Goal: Task Accomplishment & Management: Manage account settings

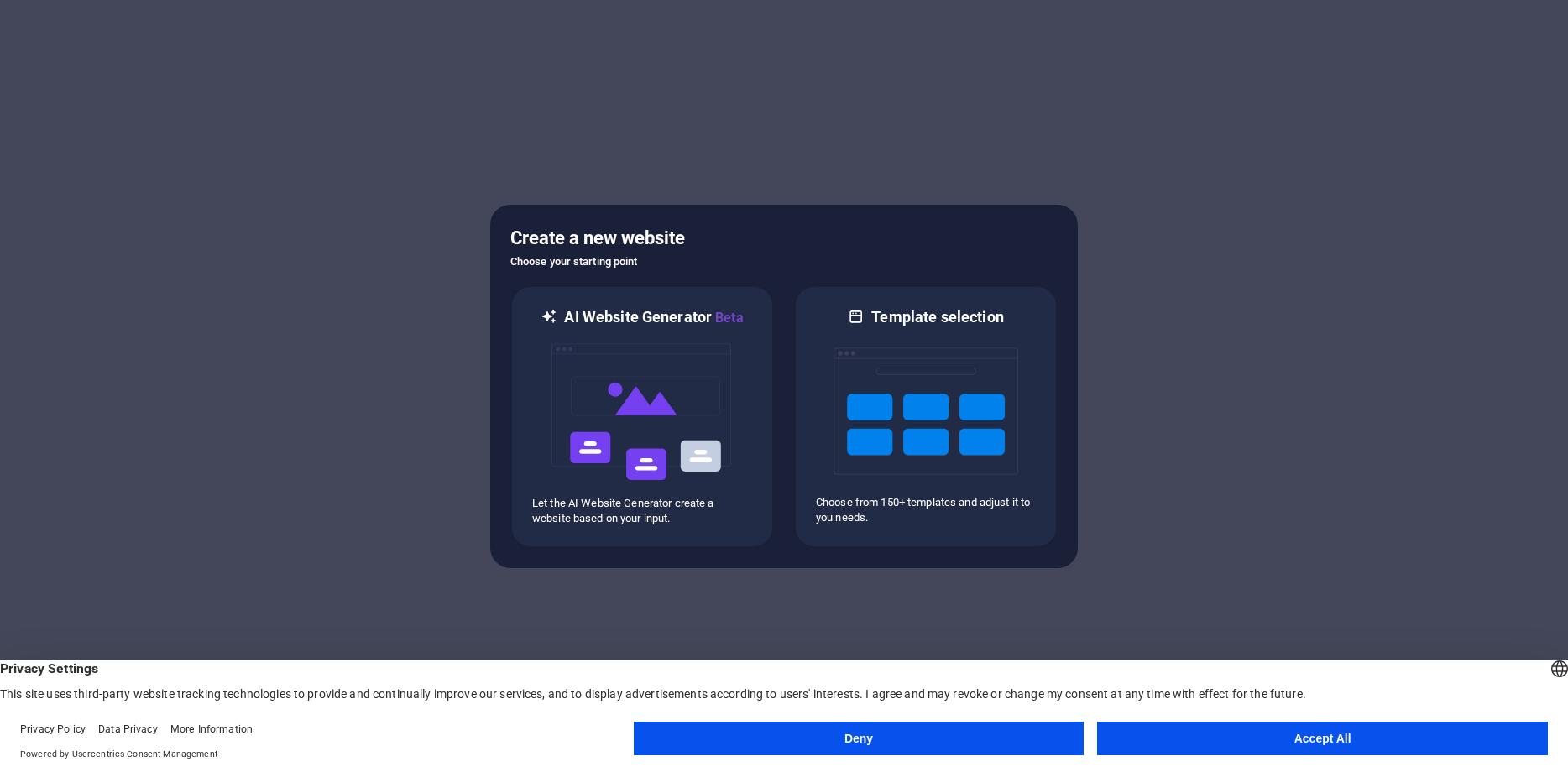
click at [1266, 740] on button "Accept All" at bounding box center [1322, 738] width 451 height 33
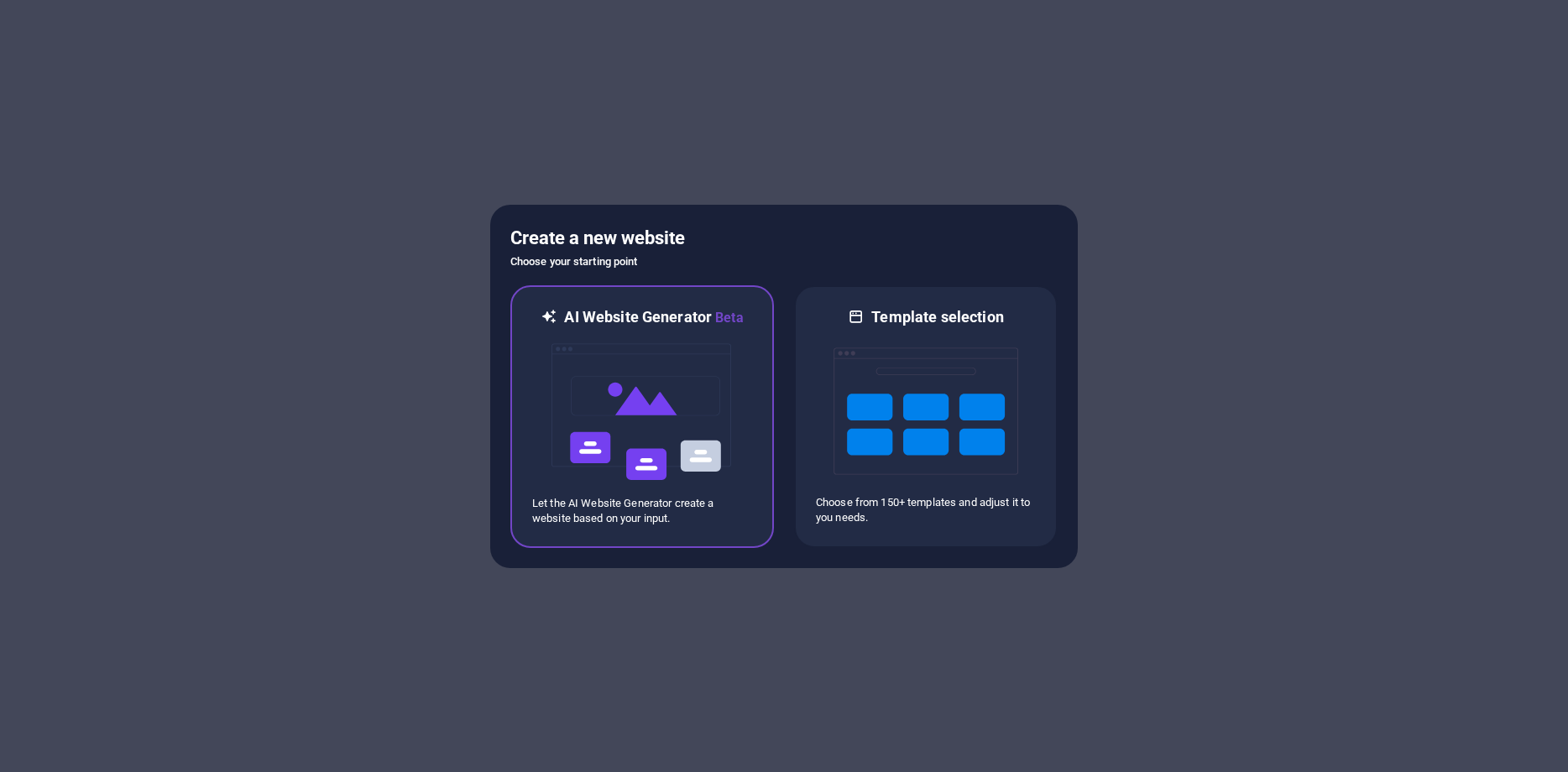
click at [636, 442] on img at bounding box center [642, 412] width 184 height 168
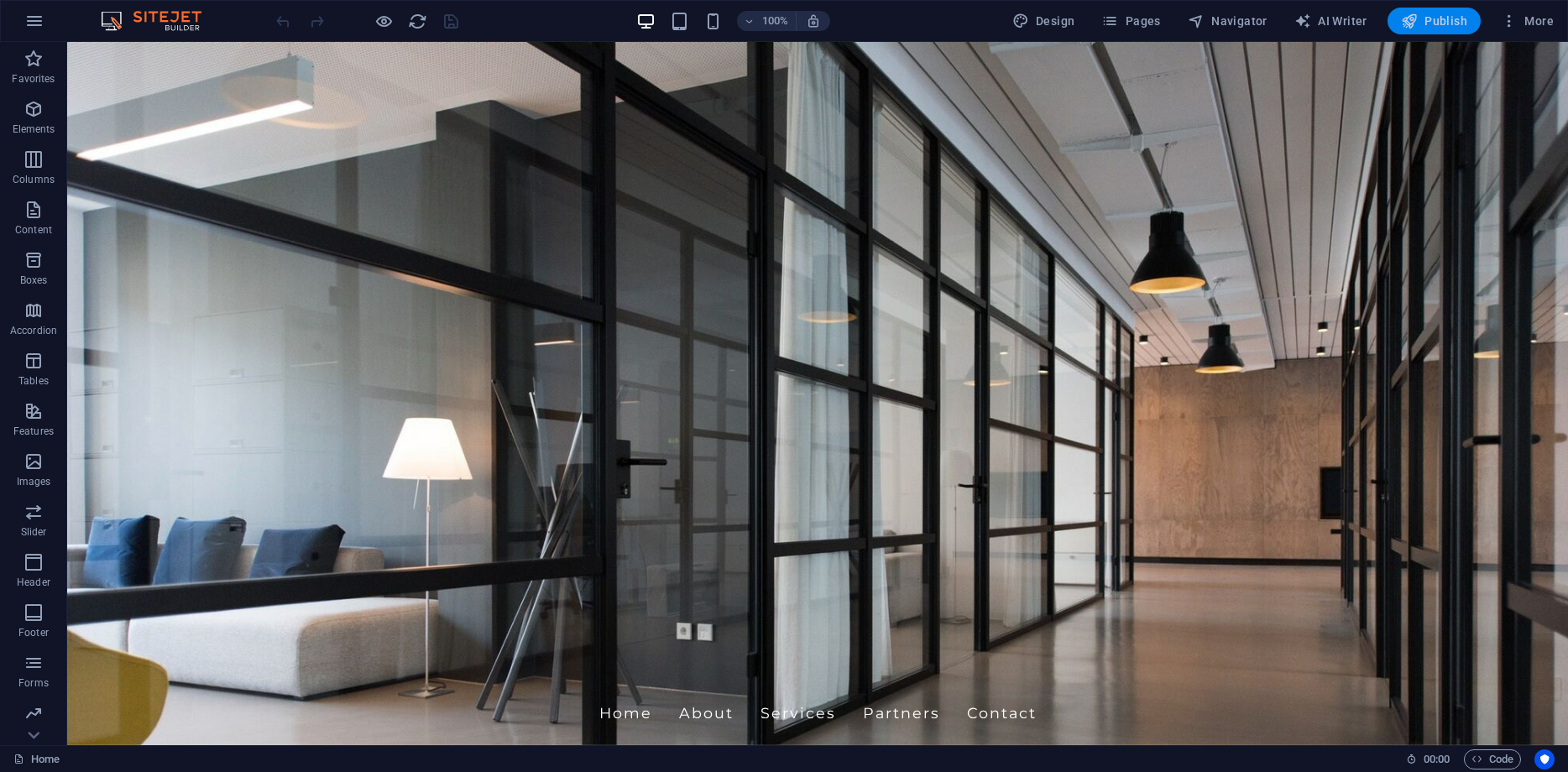
click at [1407, 23] on icon "button" at bounding box center [1409, 21] width 17 height 17
click at [32, 29] on icon "button" at bounding box center [34, 21] width 20 height 20
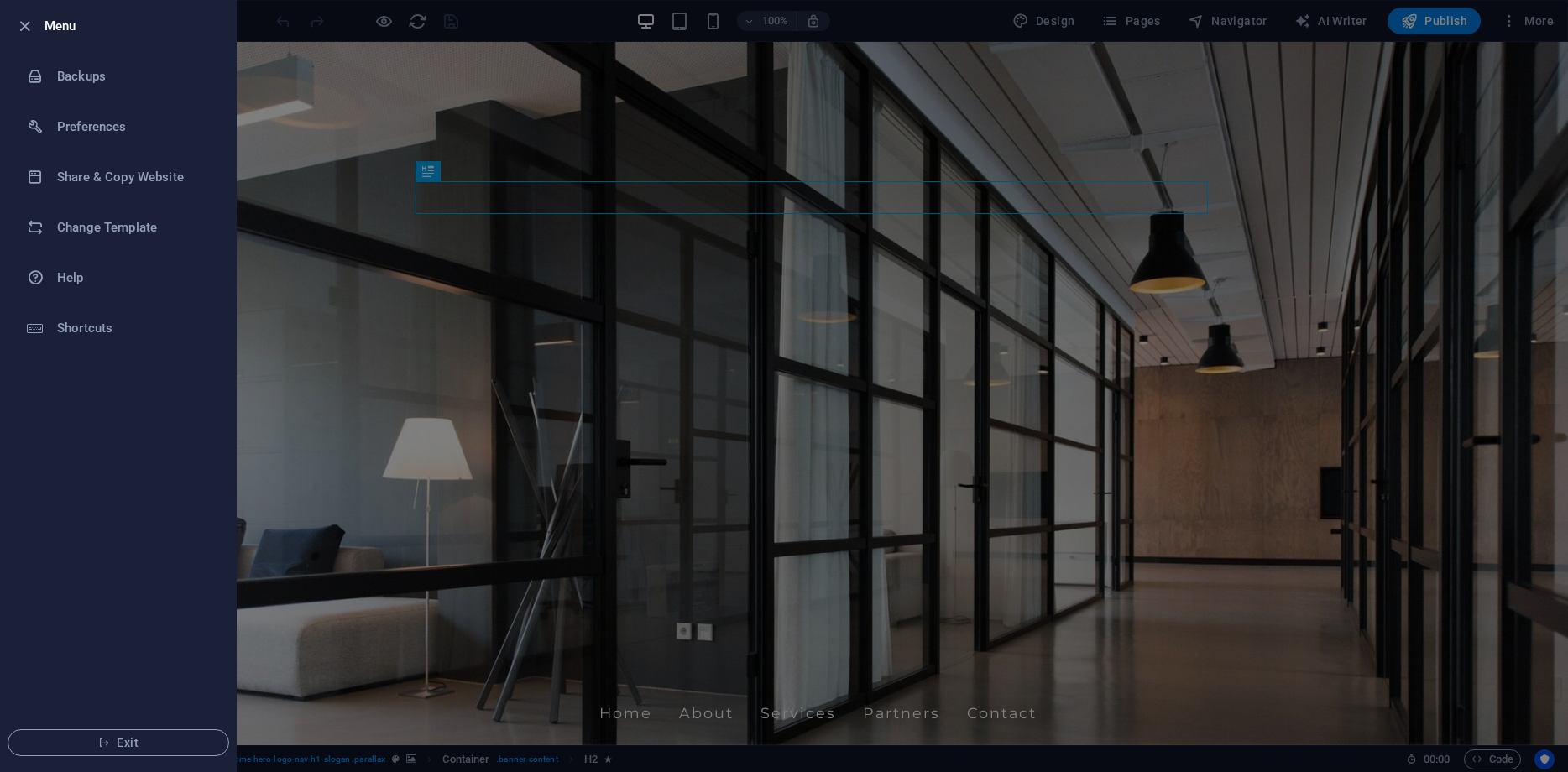
click at [324, 187] on div at bounding box center [784, 386] width 1568 height 772
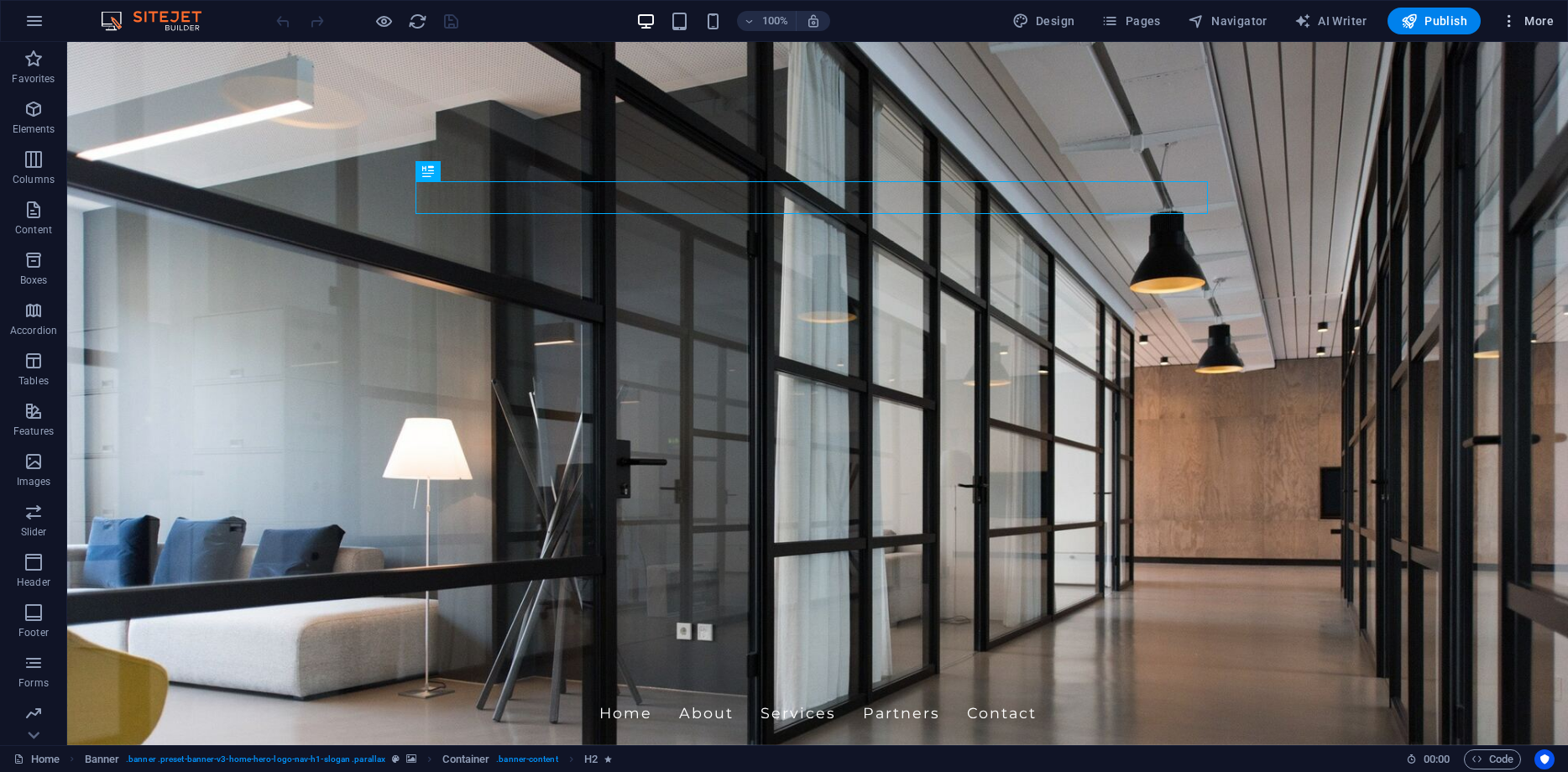
click at [1544, 25] on span "More" at bounding box center [1527, 21] width 53 height 17
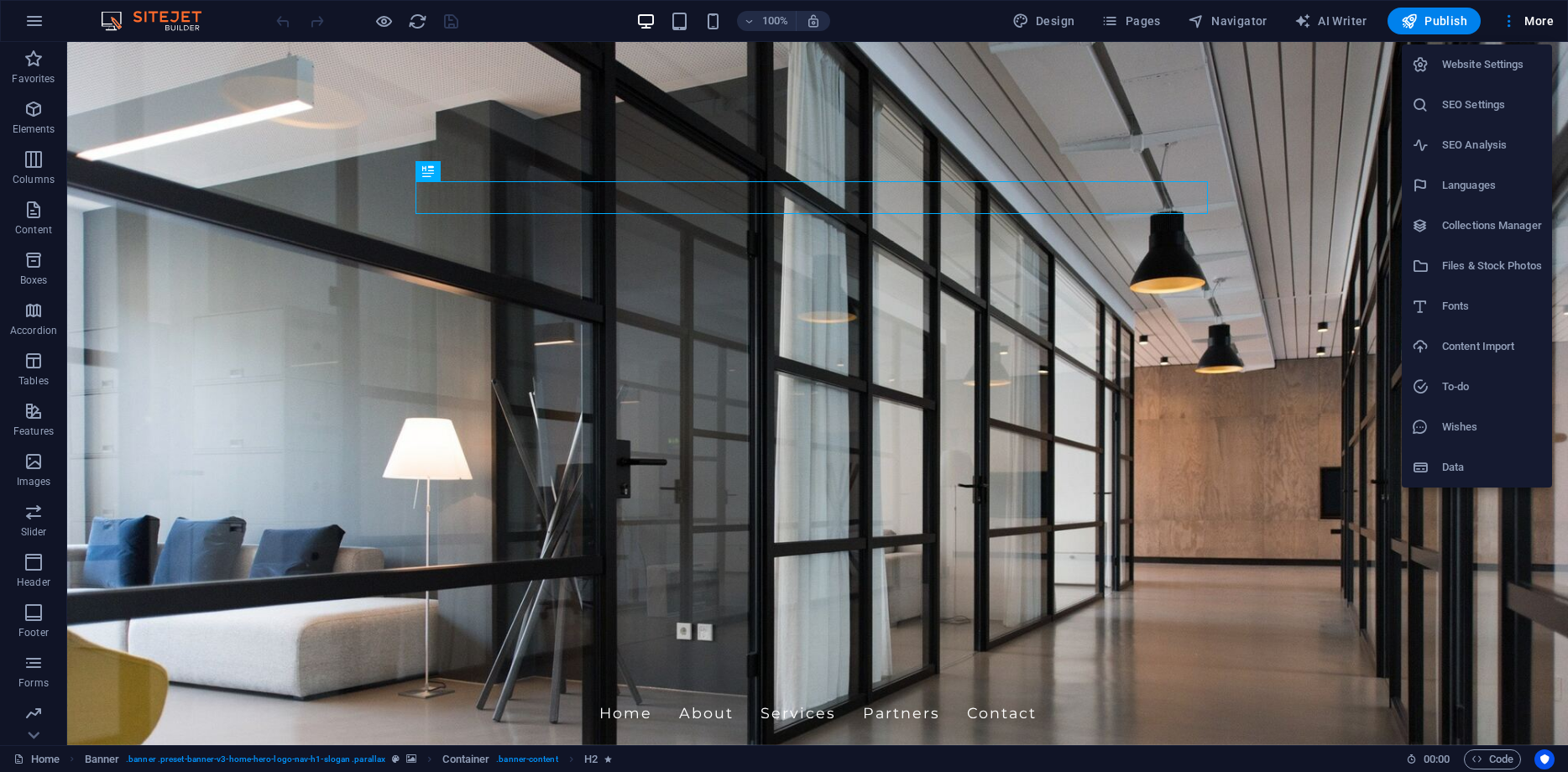
click at [1464, 73] on h6 "Website Settings" at bounding box center [1491, 65] width 100 height 20
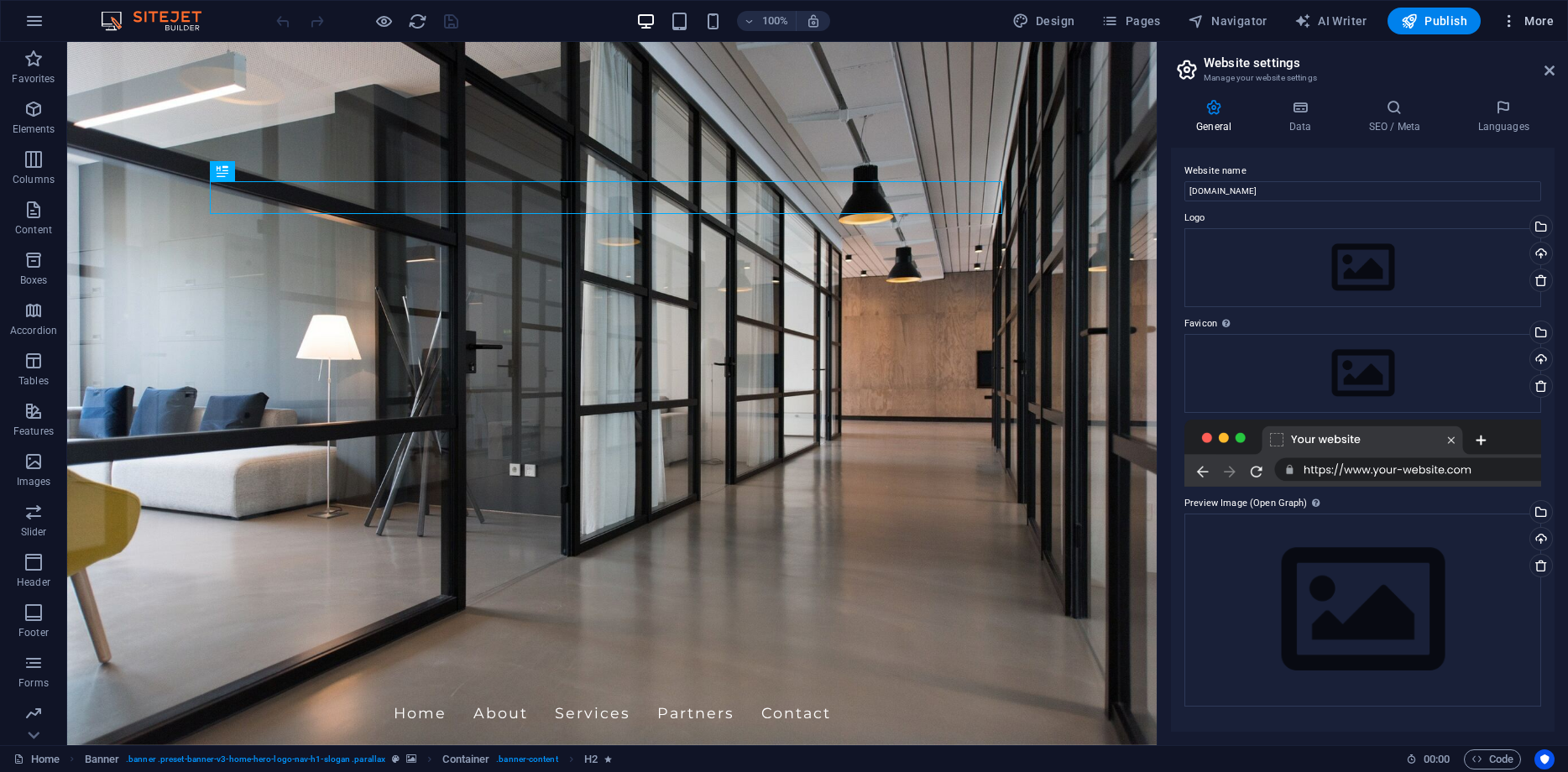
click at [1508, 21] on icon "button" at bounding box center [1509, 21] width 17 height 17
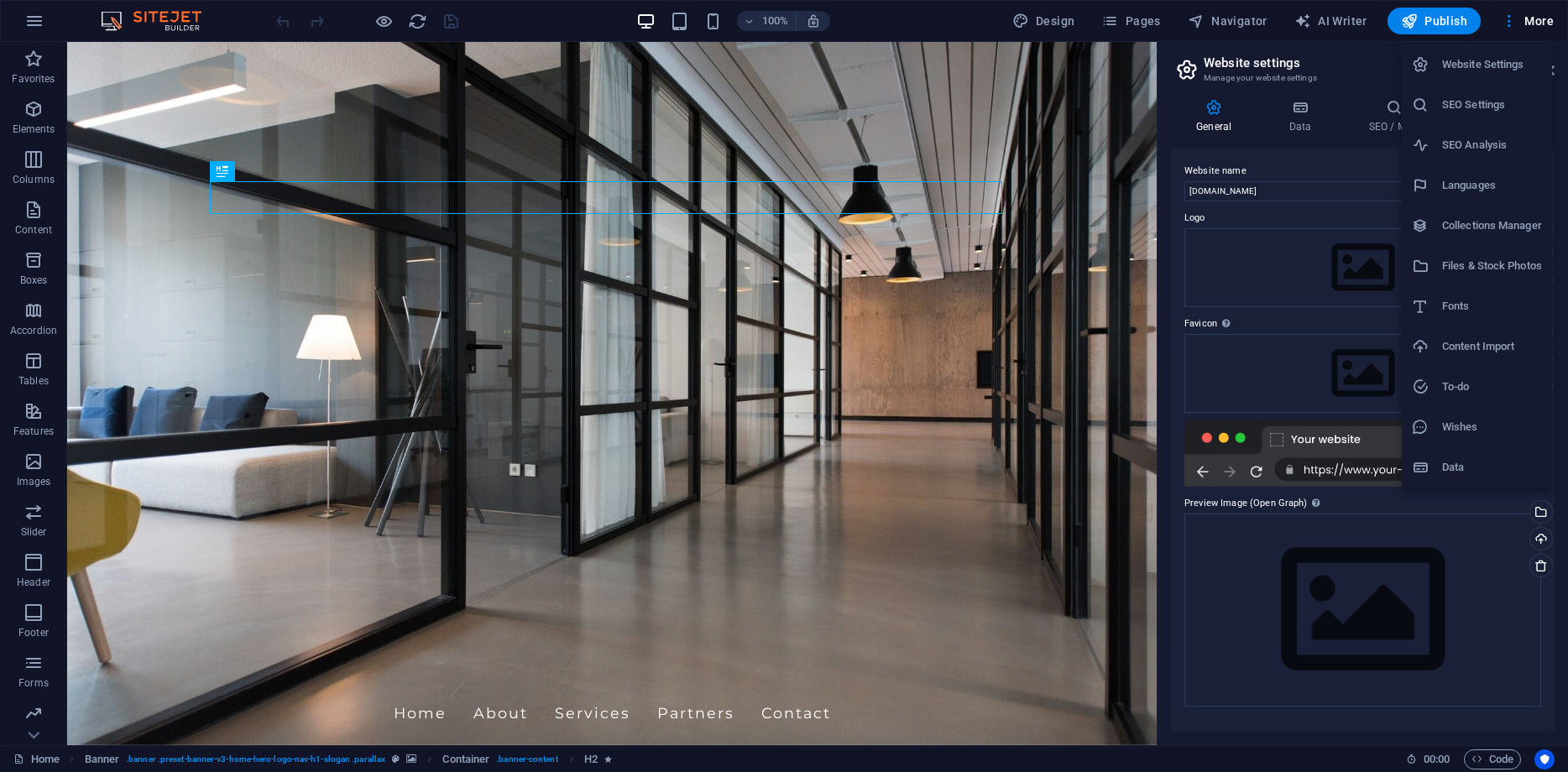
click at [909, 28] on div at bounding box center [784, 386] width 1568 height 772
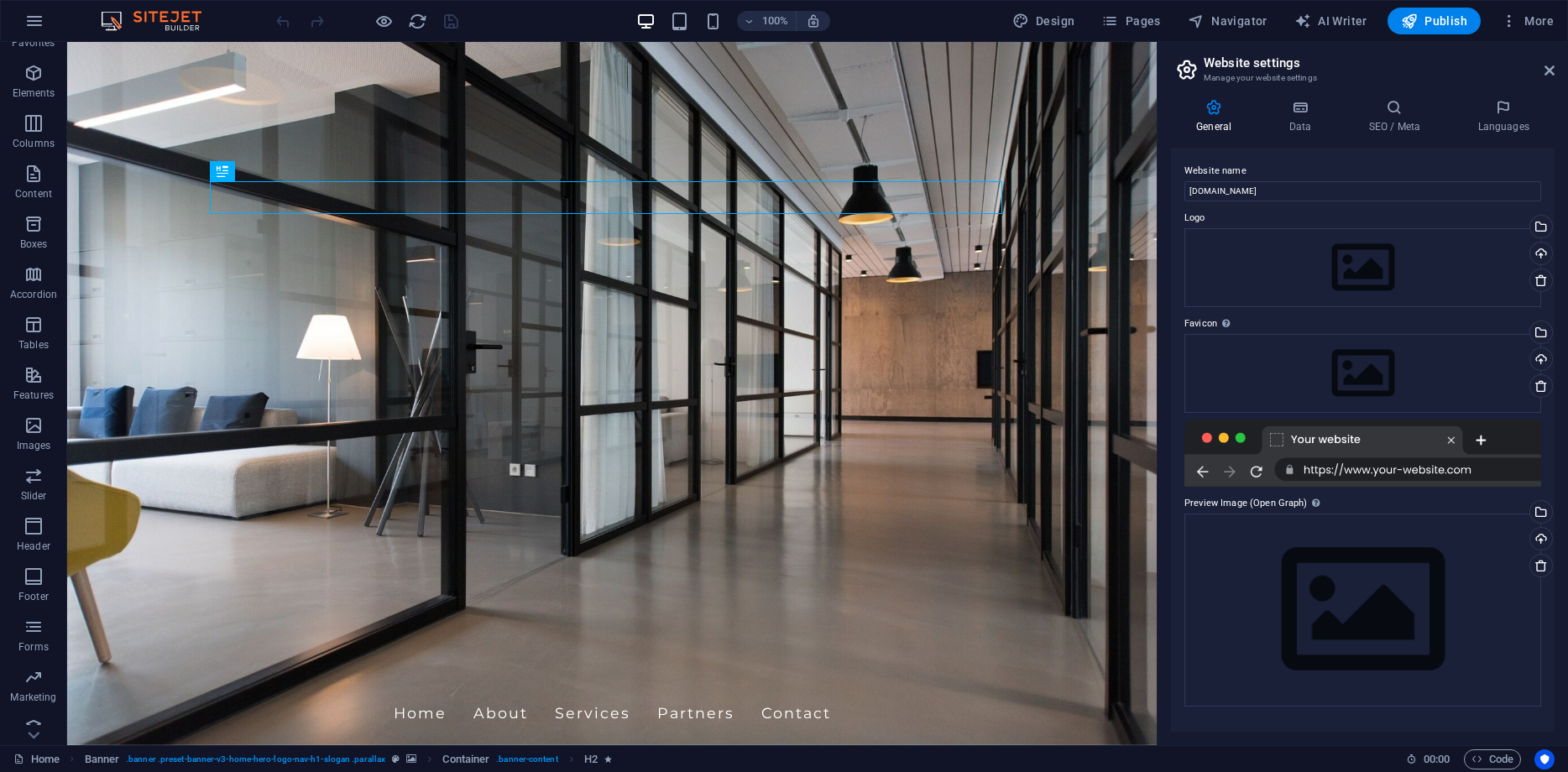
scroll to position [52, 0]
click at [1132, 24] on span "Pages" at bounding box center [1130, 21] width 59 height 17
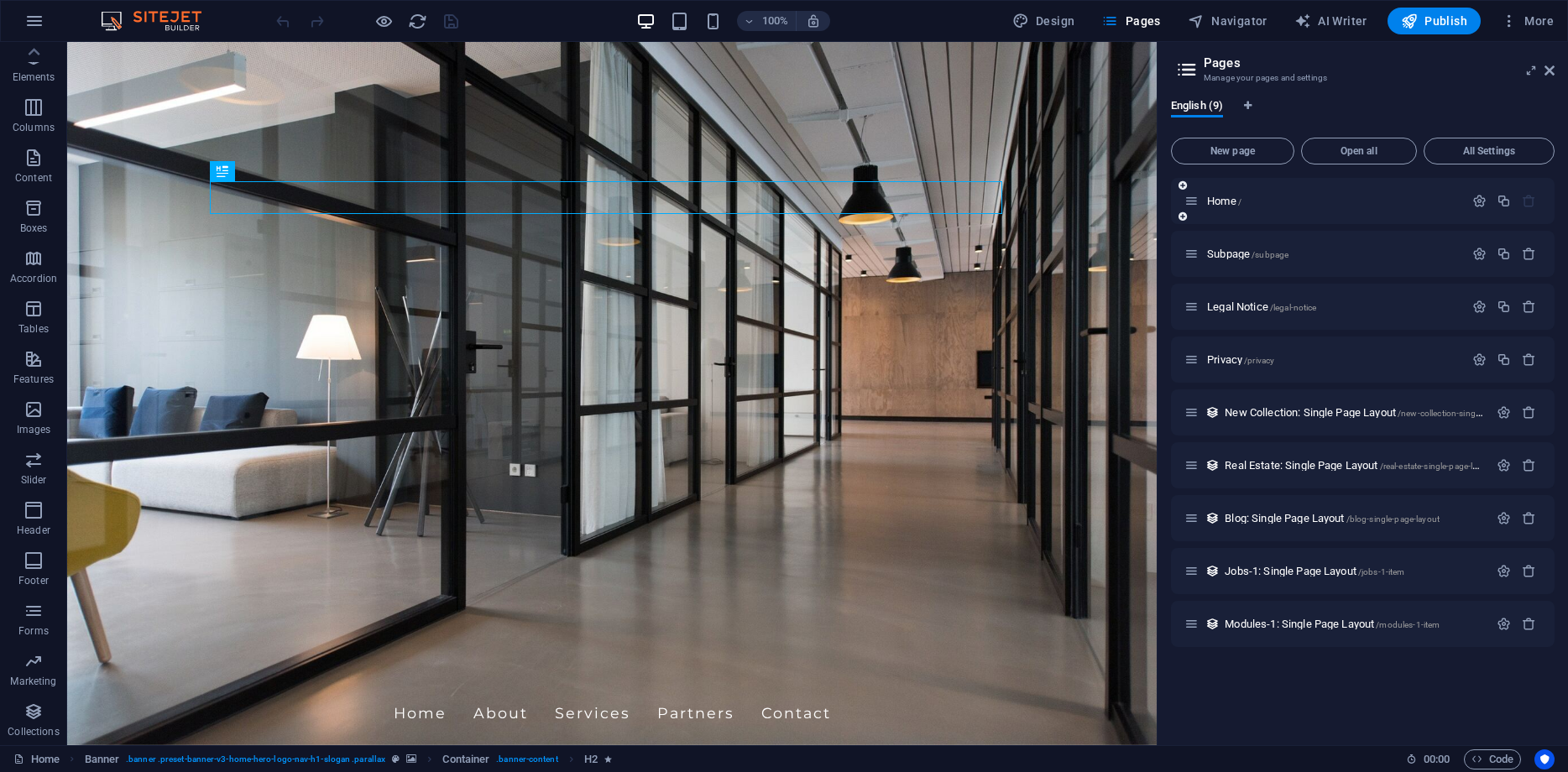
click at [1180, 219] on icon at bounding box center [1183, 217] width 9 height 10
